Goal: Task Accomplishment & Management: Use online tool/utility

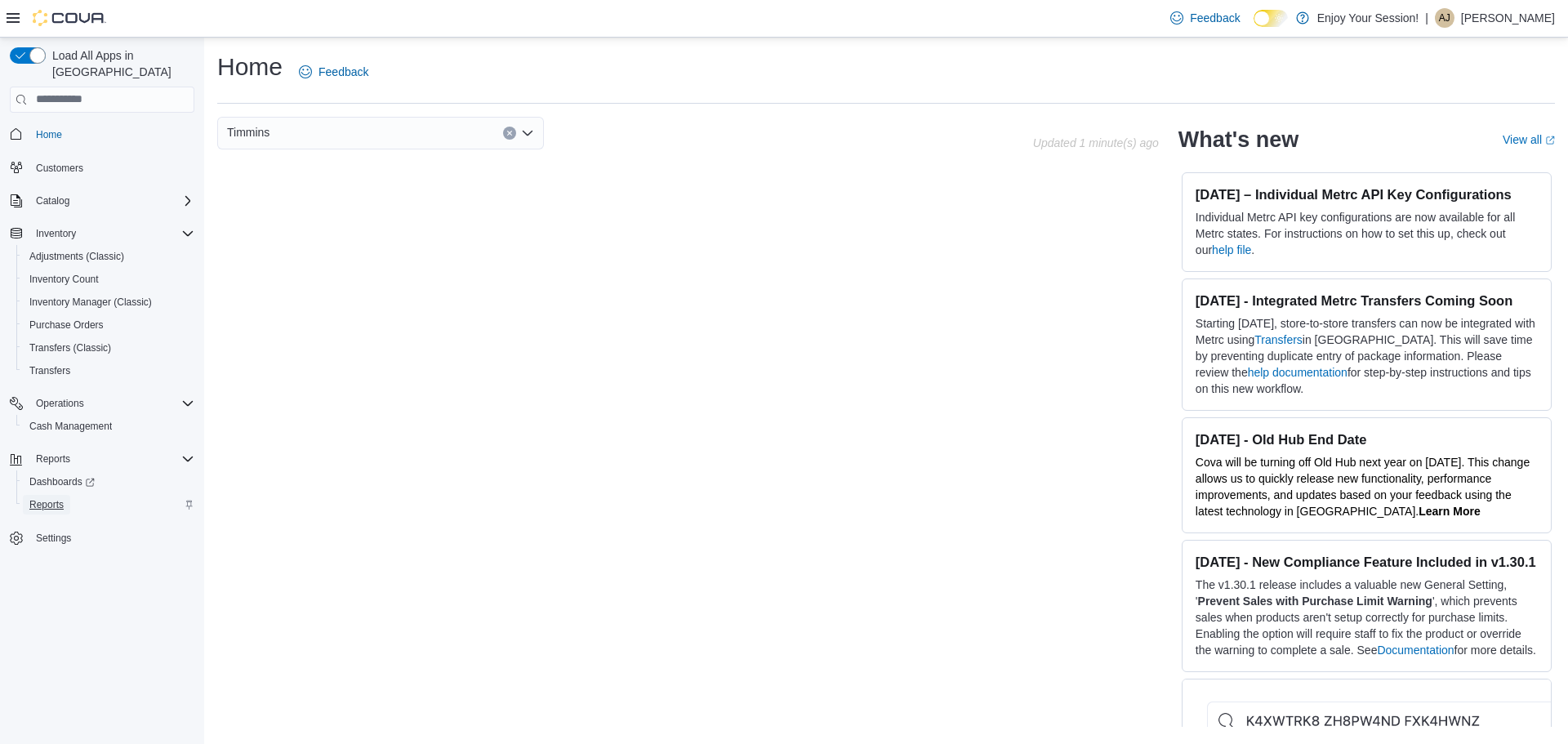
click at [56, 498] on span "Reports" at bounding box center [47, 504] width 34 height 13
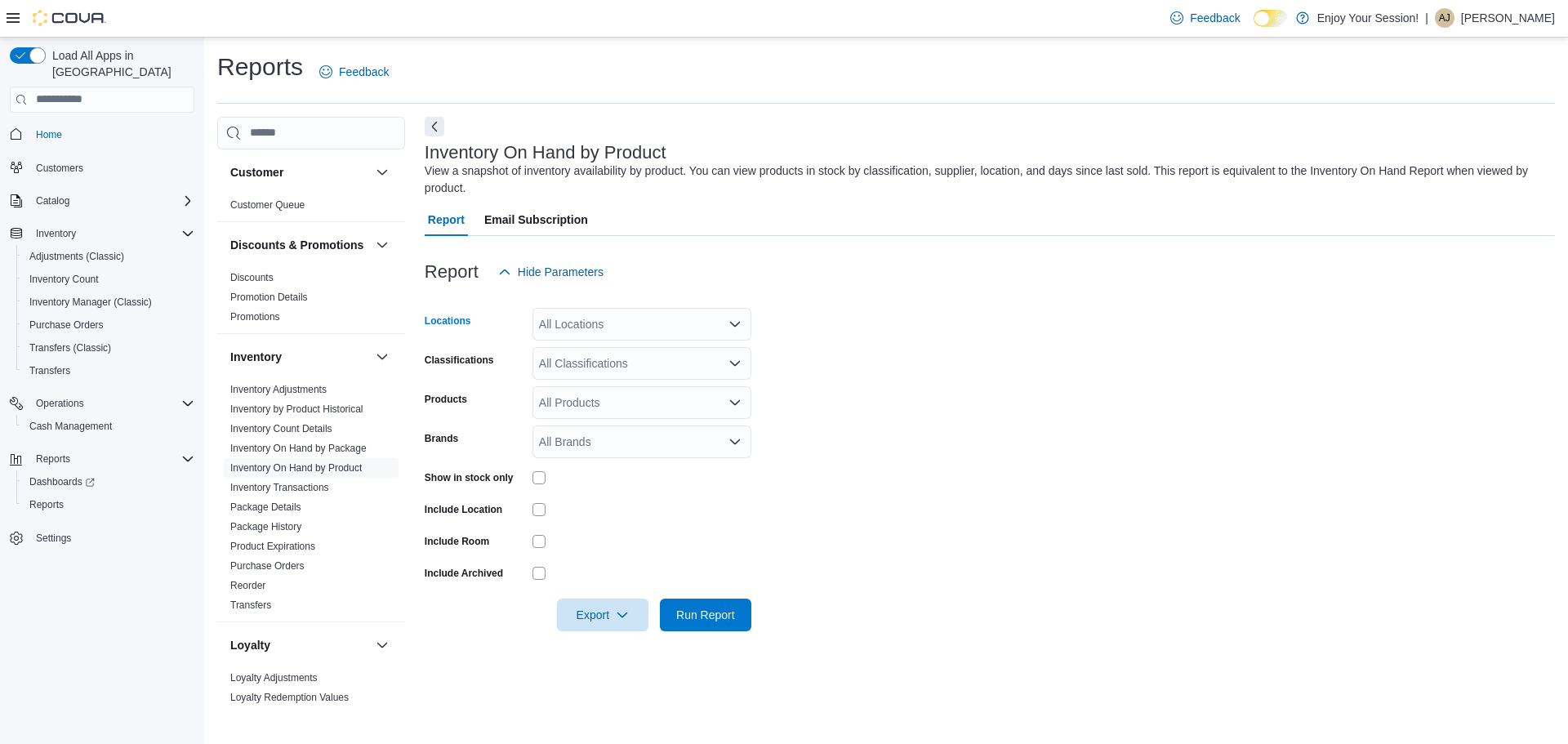
click at [572, 332] on div "All Locations" at bounding box center [641, 324] width 219 height 33
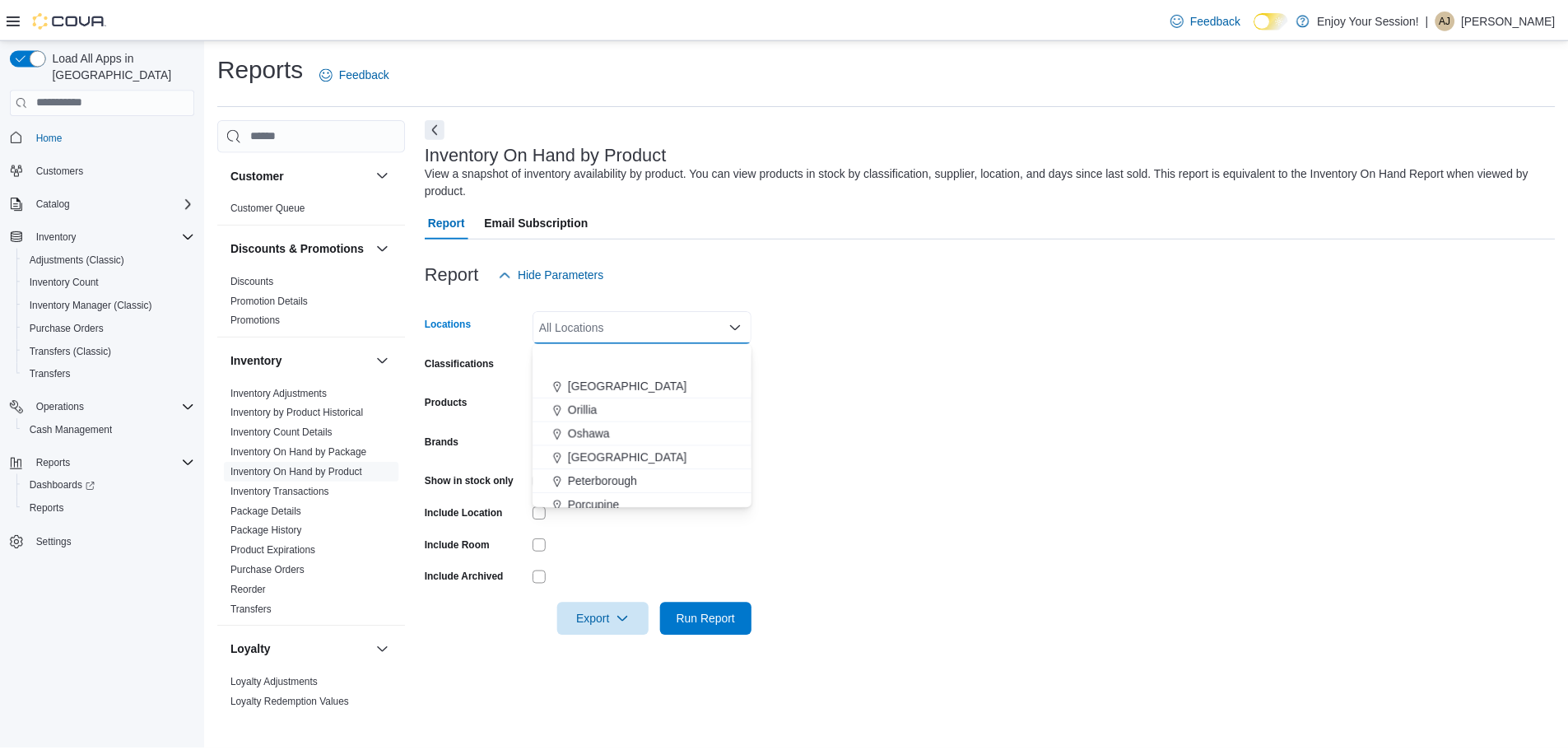
scroll to position [576, 0]
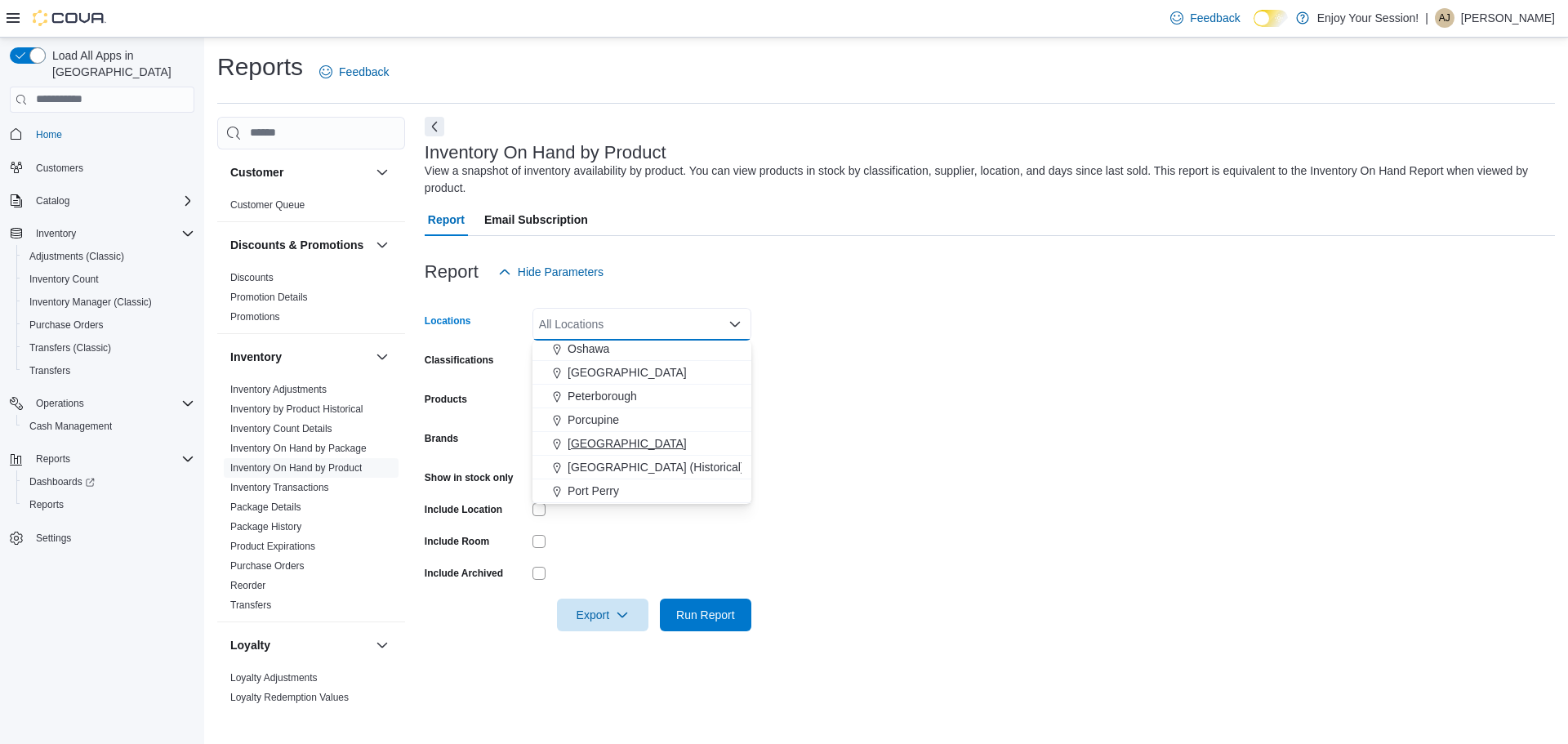
click at [614, 443] on span "[GEOGRAPHIC_DATA]" at bounding box center [626, 444] width 119 height 16
click at [870, 448] on form "Locations [GEOGRAPHIC_DATA] Combo box. Selected. [GEOGRAPHIC_DATA]. Press Backs…" at bounding box center [989, 459] width 1130 height 342
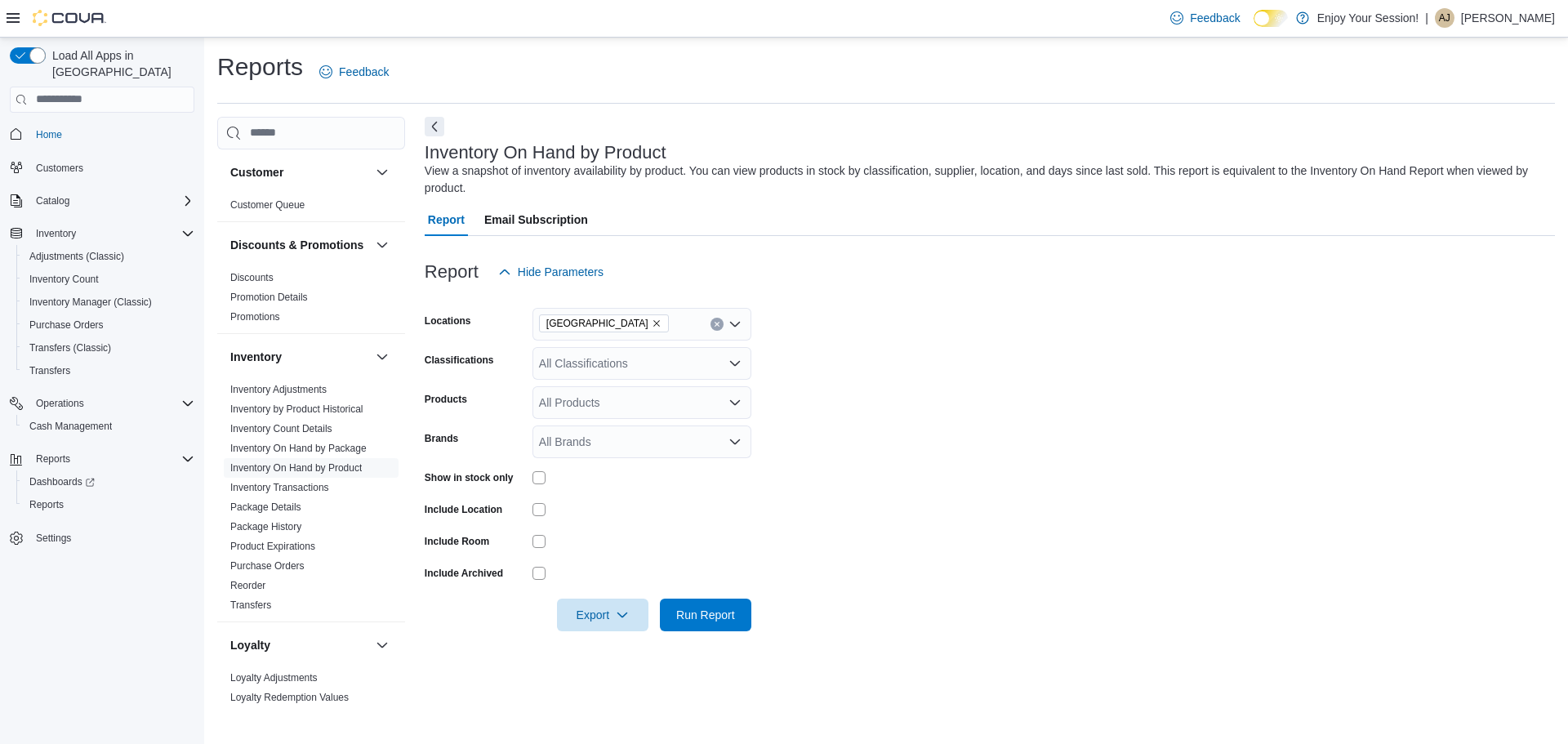
click at [577, 366] on div "All Classifications" at bounding box center [641, 363] width 219 height 33
click at [596, 411] on span "Flower" at bounding box center [584, 415] width 34 height 16
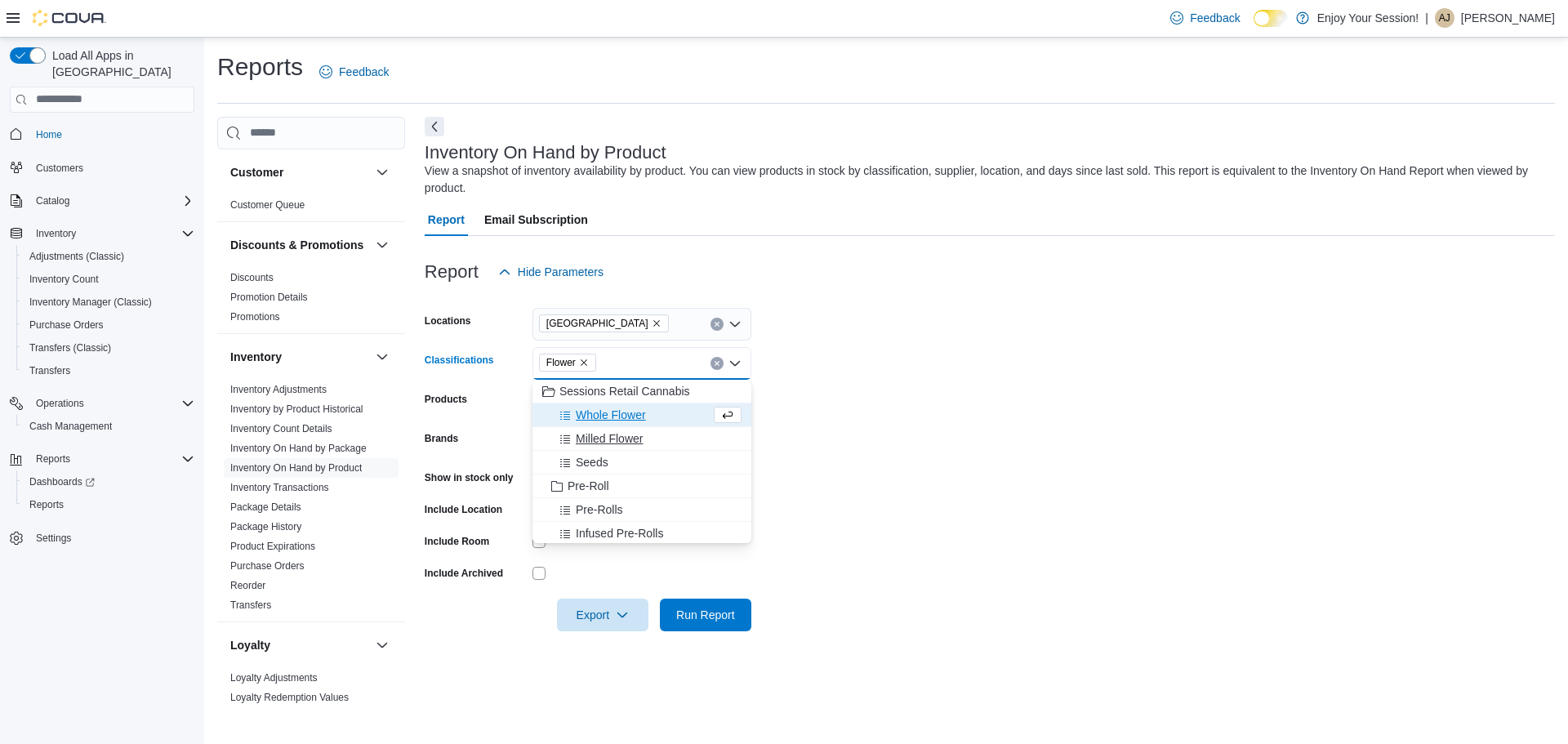
click at [606, 437] on span "Milled Flower" at bounding box center [609, 438] width 67 height 16
click at [677, 364] on icon "Remove Milled Flower from selection in this group" at bounding box center [674, 362] width 10 height 10
click at [808, 418] on form "Locations [GEOGRAPHIC_DATA] Classifications Flower Combo box. Selected. Flower …" at bounding box center [989, 459] width 1130 height 342
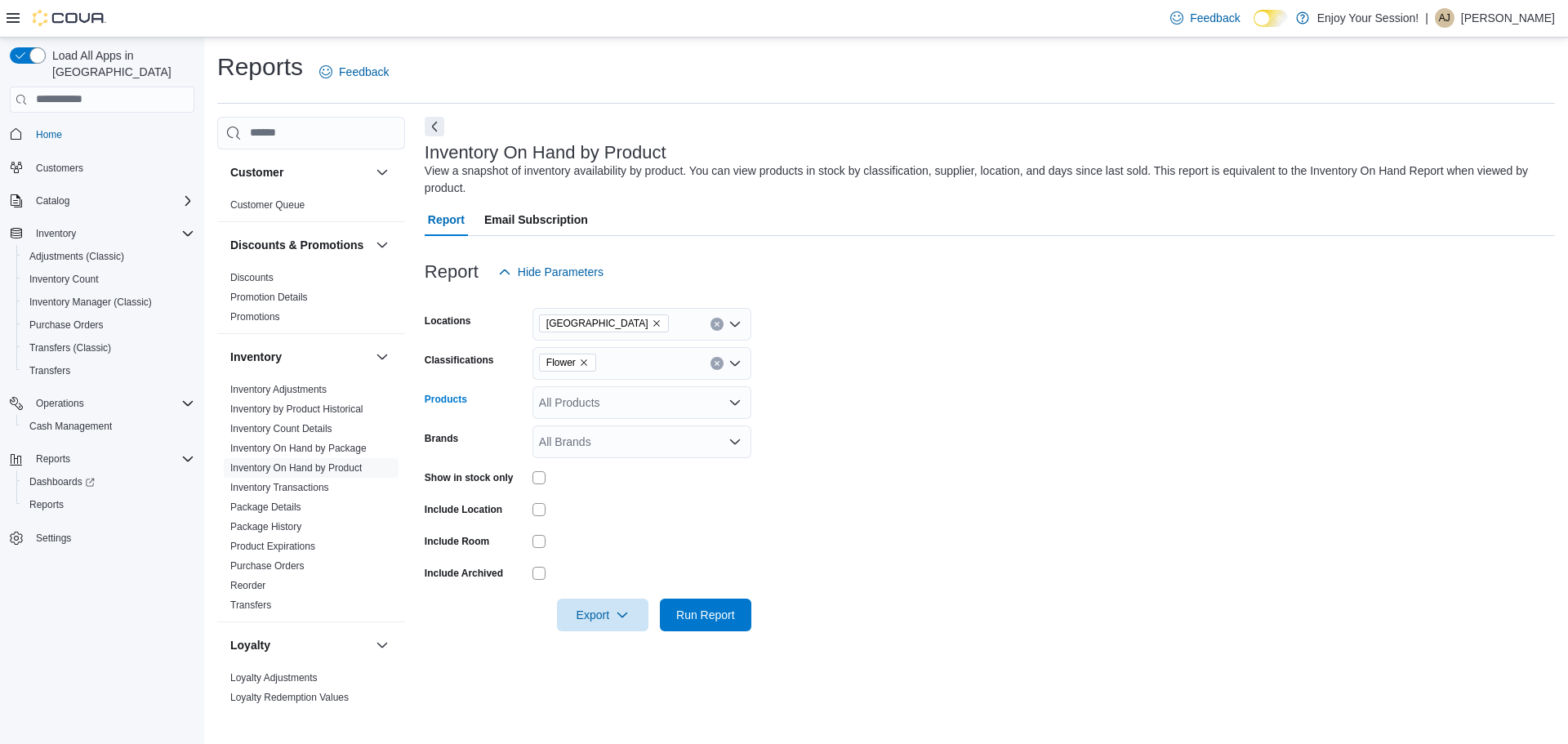
click at [584, 404] on div "All Products" at bounding box center [641, 402] width 219 height 33
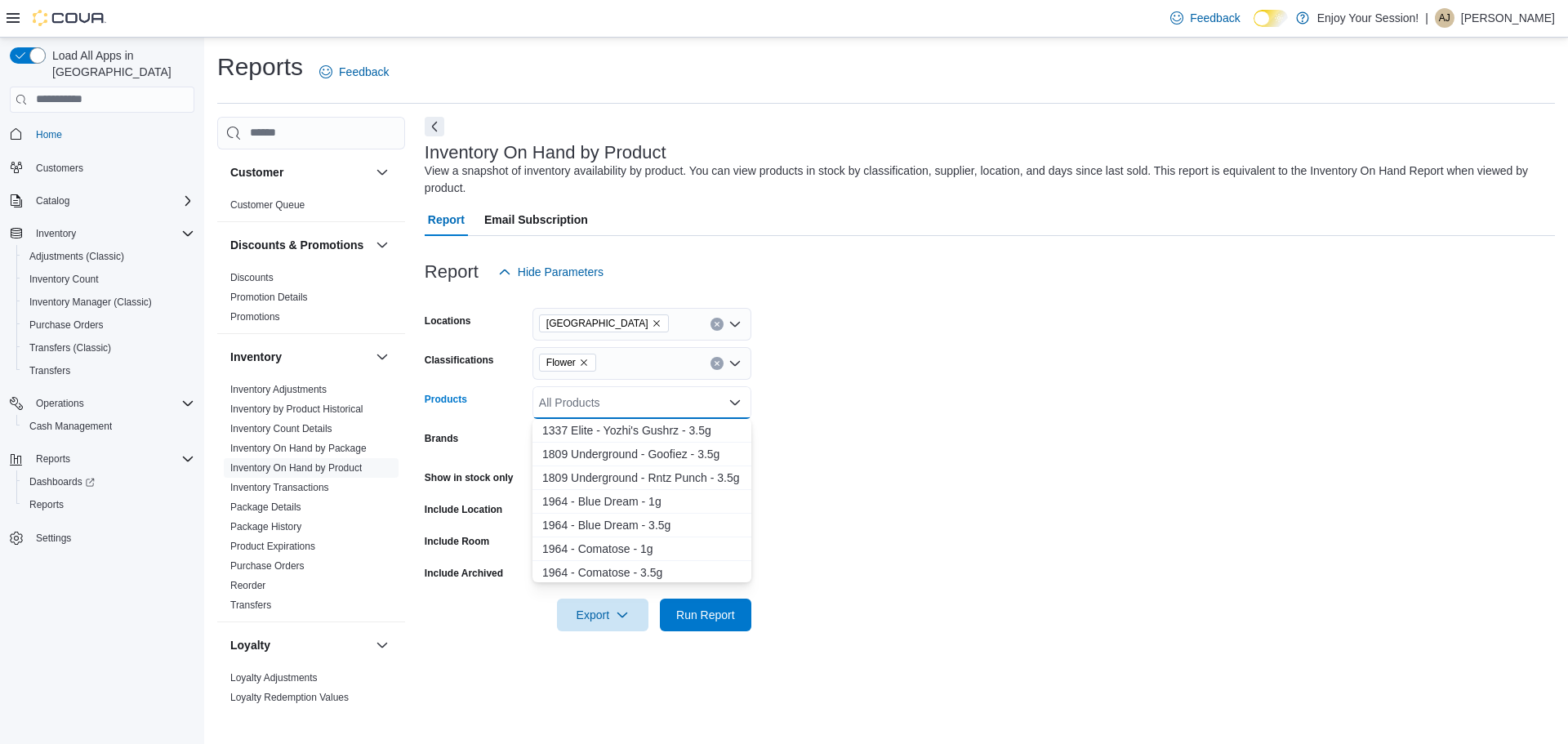
click at [584, 404] on div "All Products Combo box. Selected. Combo box input. All Products. Type some text…" at bounding box center [641, 402] width 219 height 33
click at [734, 413] on div "All Products Combo box. Selected. Combo box input. All Products. Type some text…" at bounding box center [641, 402] width 219 height 33
click at [733, 402] on icon "Close list of options" at bounding box center [734, 401] width 10 height 4
click at [839, 422] on form "Locations [GEOGRAPHIC_DATA] Classifications Flower Products All Products Combo …" at bounding box center [989, 459] width 1130 height 342
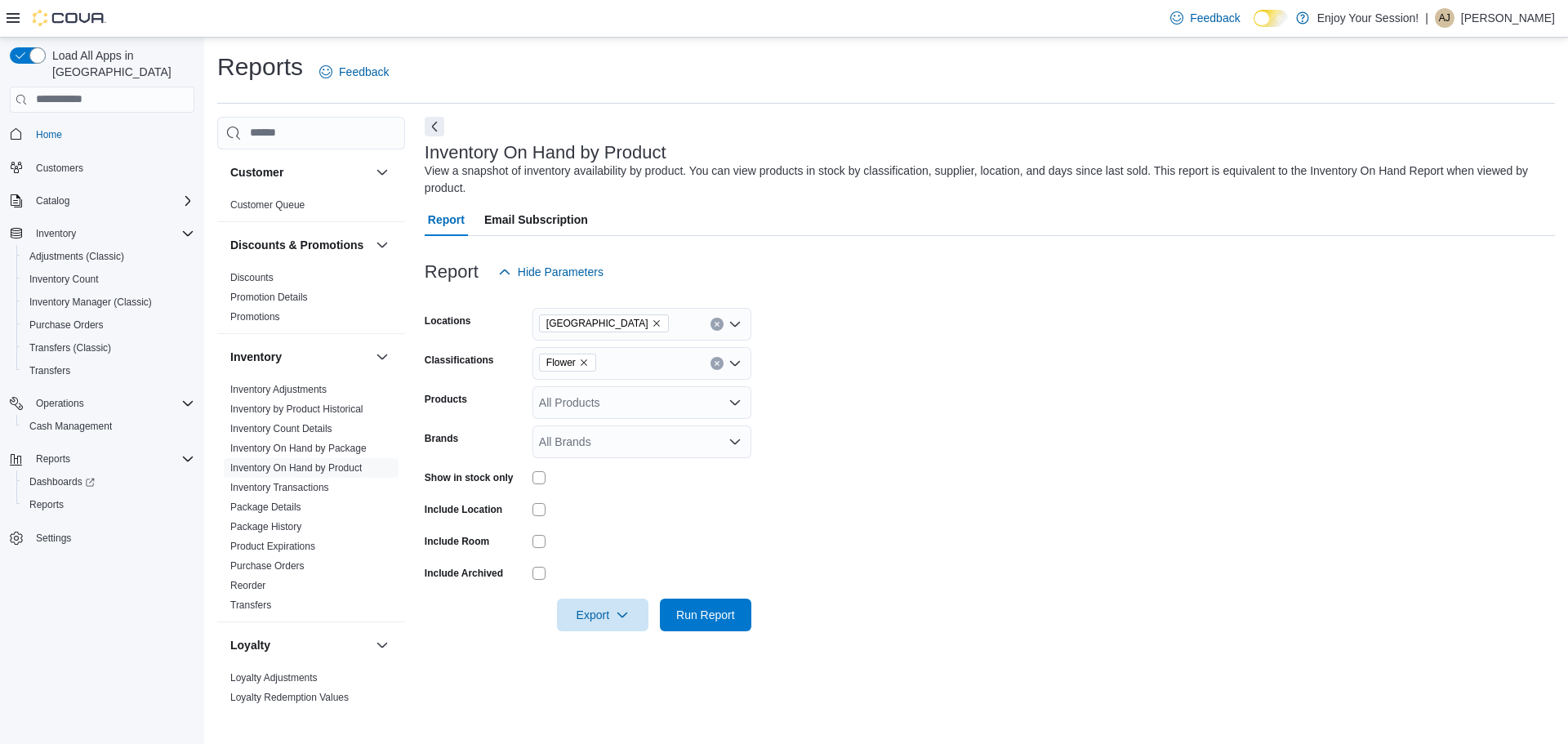
click at [547, 473] on div at bounding box center [641, 478] width 219 height 13
click at [706, 609] on span "Run Report" at bounding box center [706, 613] width 59 height 16
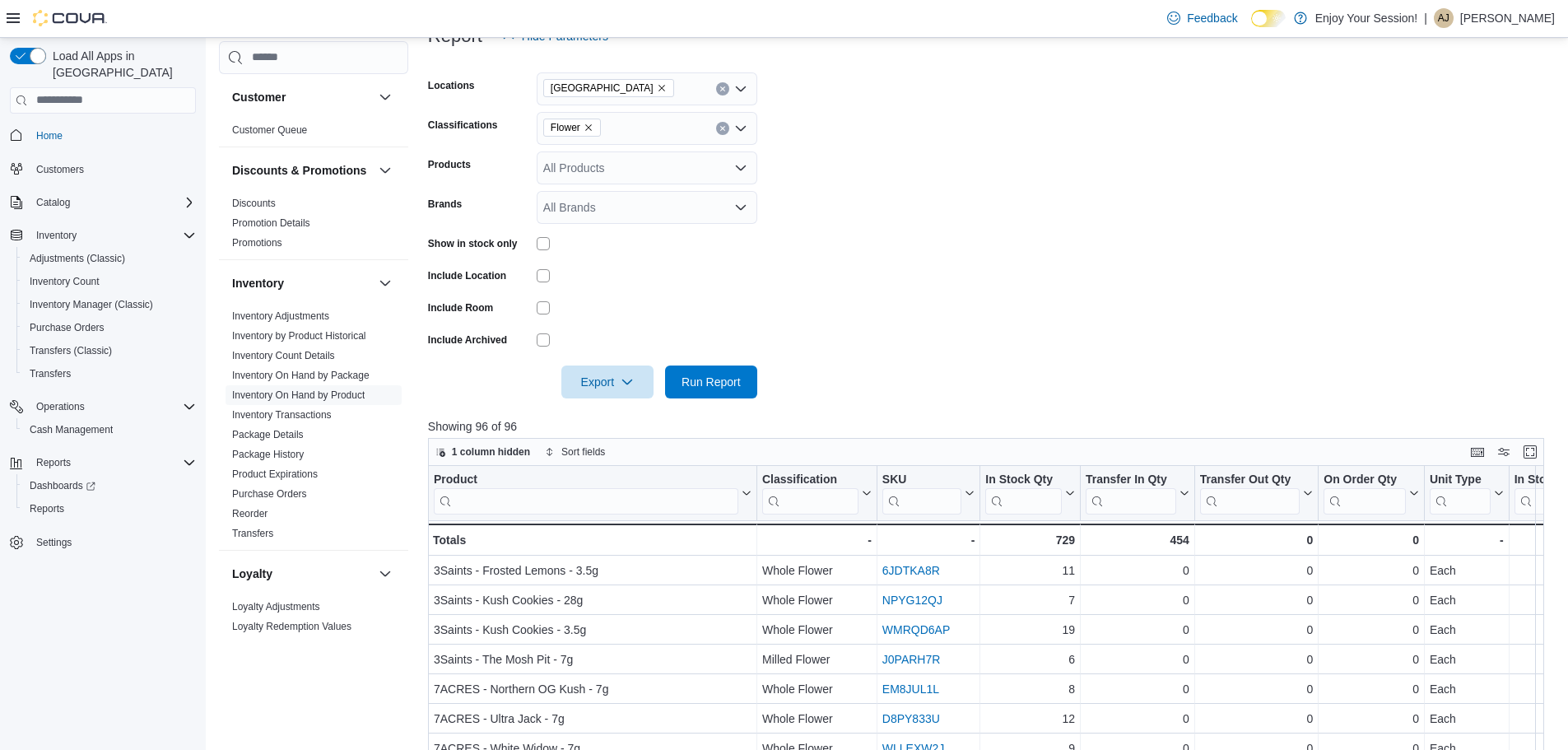
scroll to position [247, 0]
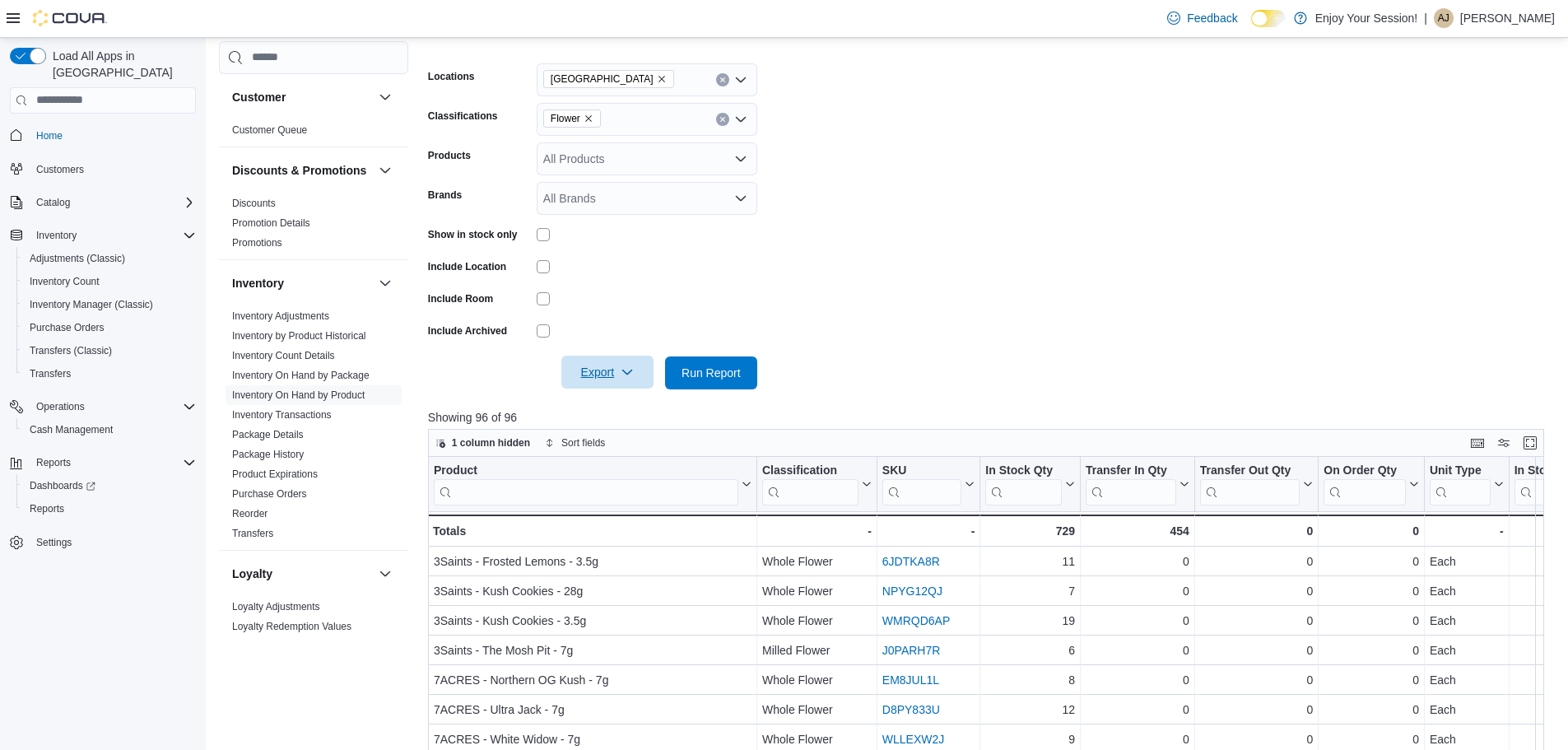
click at [578, 377] on span "Export" at bounding box center [608, 371] width 72 height 33
click at [622, 406] on span "Export to Excel" at bounding box center [610, 406] width 74 height 14
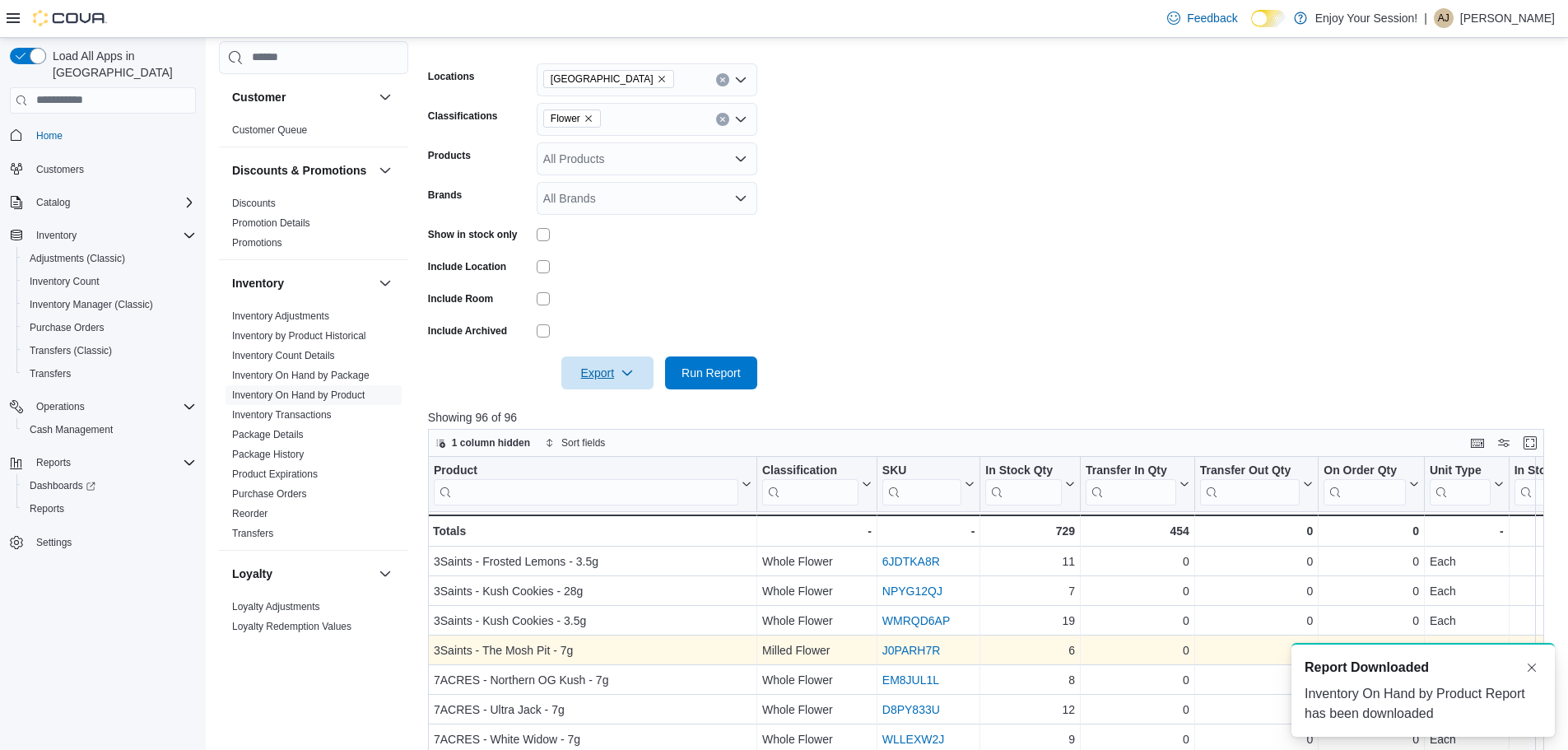
scroll to position [0, 0]
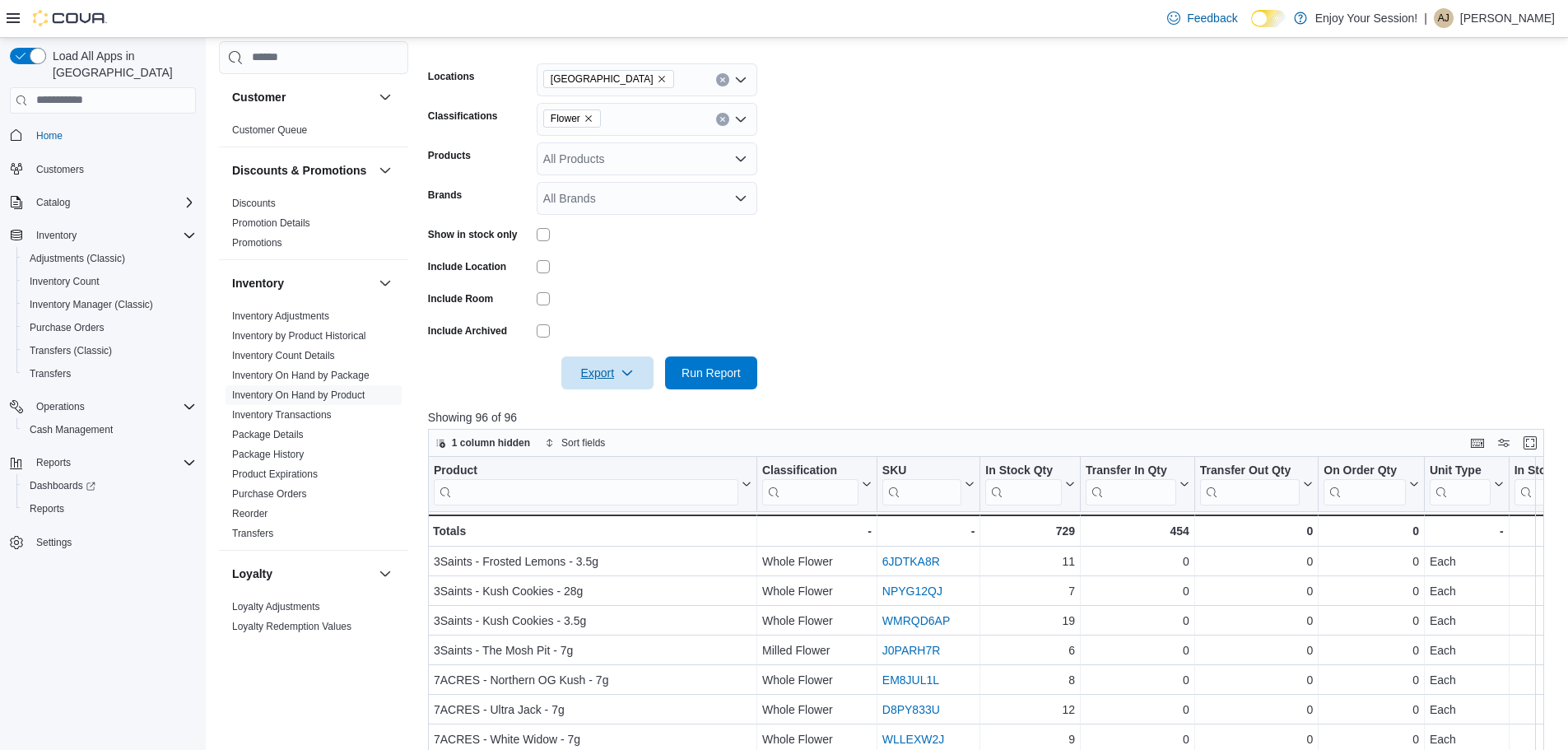
click at [562, 356] on button "Export" at bounding box center [608, 372] width 92 height 33
